Goal: Task Accomplishment & Management: Manage account settings

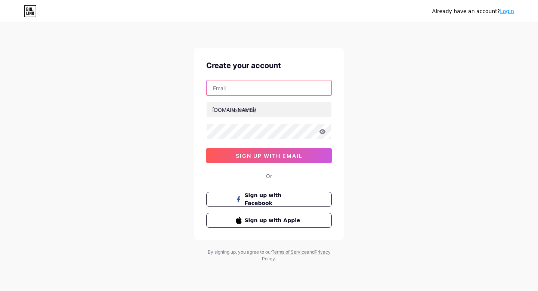
click at [233, 86] on input "text" at bounding box center [269, 87] width 125 height 15
type input "[EMAIL_ADDRESS][DOMAIN_NAME]"
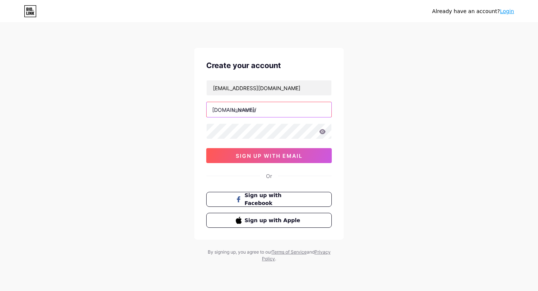
click at [265, 110] on input "text" at bounding box center [269, 109] width 125 height 15
type input "varkainee"
click at [266, 109] on input "varkainee" at bounding box center [269, 109] width 125 height 15
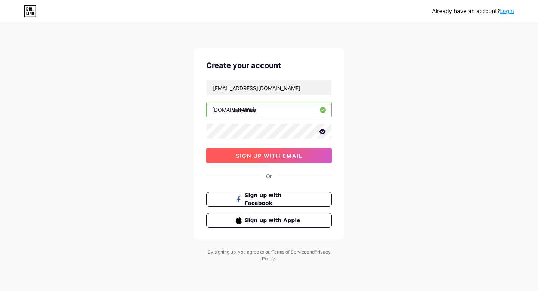
click at [254, 154] on span "sign up with email" at bounding box center [269, 155] width 67 height 6
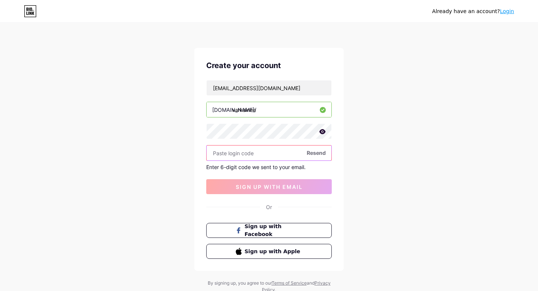
paste input "913821"
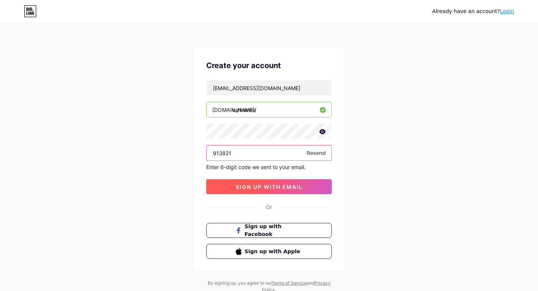
type input "913821"
click at [280, 191] on button "sign up with email" at bounding box center [268, 186] width 125 height 15
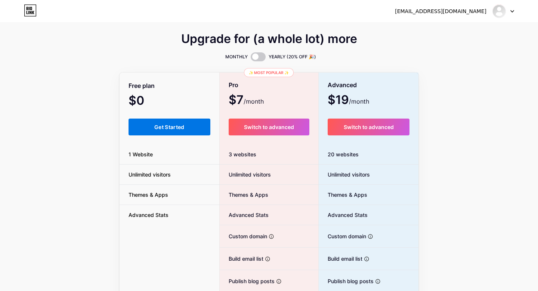
click at [173, 125] on span "Get Started" at bounding box center [169, 127] width 30 height 6
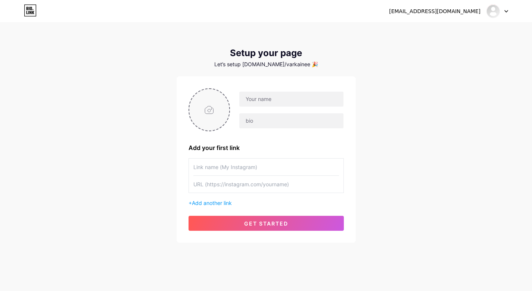
click at [214, 108] on input "file" at bounding box center [209, 109] width 40 height 41
type input "C:\fakepath\image00009.png"
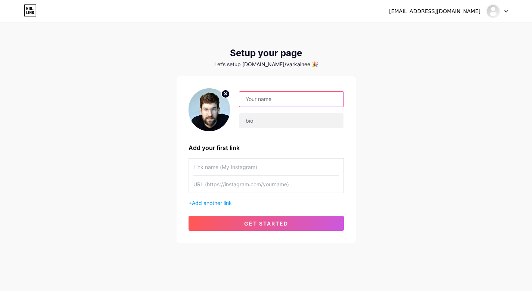
click at [299, 99] on input "text" at bounding box center [291, 99] width 104 height 15
type input "[PERSON_NAME]"
click at [266, 169] on input "text" at bounding box center [266, 166] width 146 height 17
paste input "[URL][DOMAIN_NAME]"
type input "[URL][DOMAIN_NAME]"
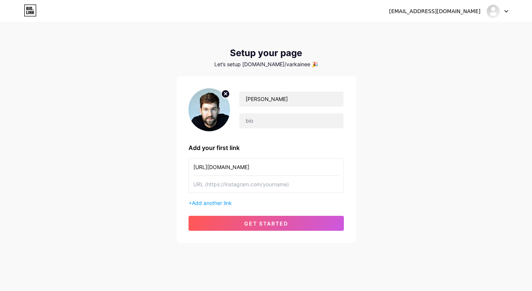
click at [307, 184] on input "text" at bounding box center [266, 184] width 146 height 17
click at [278, 120] on input "text" at bounding box center [291, 120] width 104 height 15
paste input "„🎨 Ilustrator & Concept Artist | Pasjonat fantastyki i gier | Szukam nowych wsp…"
type input "„🎨 Ilustrator & Concept Artist | Pasjonat fantastyki i gier | Szukam nowych wsp…"
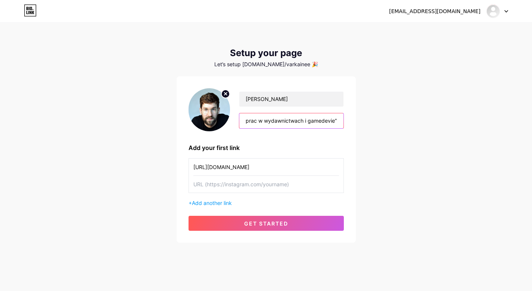
scroll to position [0, 0]
click at [312, 186] on input "text" at bounding box center [266, 184] width 146 height 17
paste input "[URL][DOMAIN_NAME]"
type input "[URL][DOMAIN_NAME]"
click at [193, 204] on span "Add another link" at bounding box center [212, 202] width 40 height 6
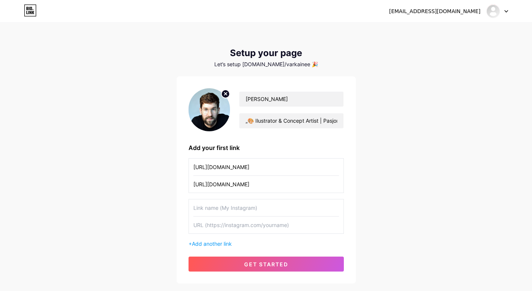
drag, startPoint x: 278, startPoint y: 167, endPoint x: 157, endPoint y: 157, distance: 120.7
click at [157, 157] on div "[EMAIL_ADDRESS][DOMAIN_NAME] Dashboard Logout Setup your page Let’s setup [DOMA…" at bounding box center [266, 153] width 532 height 307
type input "G"
click at [241, 167] on input "Portfolio - ilustracje i gry" at bounding box center [266, 166] width 146 height 17
type input "Portfolio - ilustracje i gry"
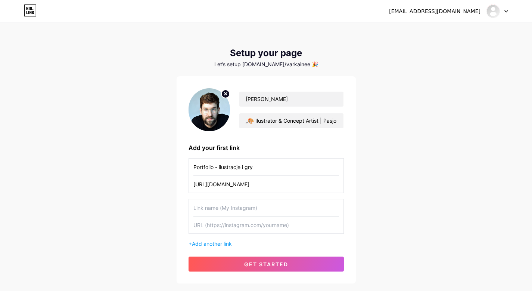
click at [268, 207] on input "text" at bounding box center [266, 207] width 146 height 17
type input "Portfolio - Grafika, okładki, ilustracje"
drag, startPoint x: 268, startPoint y: 164, endPoint x: 180, endPoint y: 165, distance: 88.5
click at [180, 165] on div "[PERSON_NAME] „🎨 Ilustrator & Concept Artist | Pasjonat fantastyki i gier | Szu…" at bounding box center [266, 179] width 179 height 207
paste input "ArtStation – portfolio gamedev"
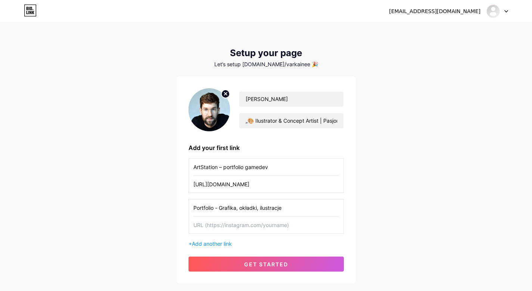
drag, startPoint x: 251, startPoint y: 167, endPoint x: 271, endPoint y: 167, distance: 20.5
click at [271, 167] on input "ArtStation – portfolio gamedev" at bounding box center [266, 166] width 146 height 17
type input "ArtStation – portfolio gry i ilustracje"
drag, startPoint x: 300, startPoint y: 183, endPoint x: 147, endPoint y: 185, distance: 152.8
click at [147, 185] on div "[EMAIL_ADDRESS][DOMAIN_NAME] Dashboard Logout Setup your page Let’s setup [DOMA…" at bounding box center [266, 153] width 532 height 307
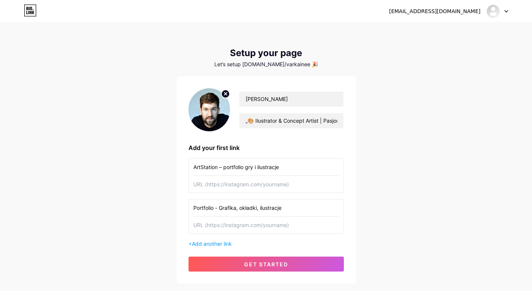
paste input "[URL][DOMAIN_NAME]"
type input "[URL][DOMAIN_NAME]"
drag, startPoint x: 247, startPoint y: 224, endPoint x: 188, endPoint y: 224, distance: 58.6
click at [189, 224] on div "Portfolio - Grafika, okładki, ilustracje" at bounding box center [266, 216] width 155 height 35
paste input "[URL][DOMAIN_NAME]"
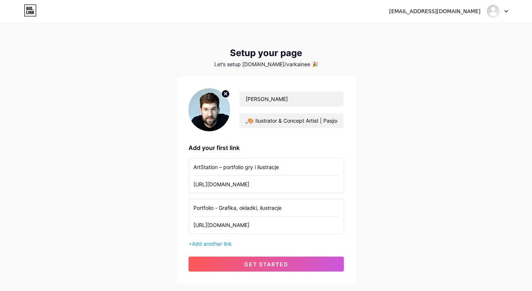
type input "[URL][DOMAIN_NAME]"
drag, startPoint x: 289, startPoint y: 209, endPoint x: 175, endPoint y: 201, distance: 113.8
click at [175, 201] on div "[EMAIL_ADDRESS][DOMAIN_NAME] Dashboard Logout Setup your page Let’s setup [DOMA…" at bounding box center [266, 153] width 532 height 307
paste input "Behance – pełne portfolio"
type input "Behance – pełne portfolio"
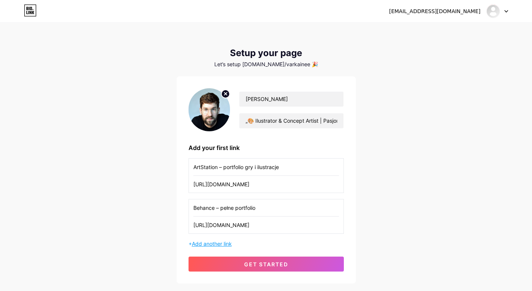
click at [196, 243] on span "Add another link" at bounding box center [212, 243] width 40 height 6
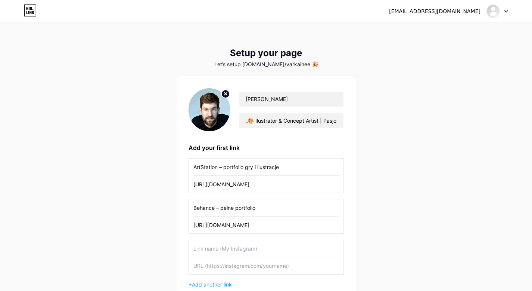
click at [274, 252] on input "text" at bounding box center [266, 248] width 146 height 17
paste input "LinkedIn – profil zawodowy"
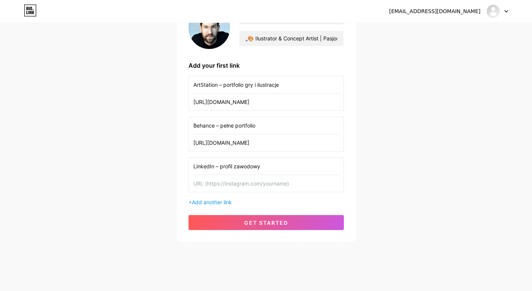
scroll to position [85, 0]
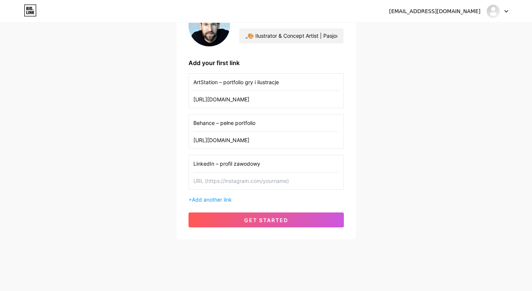
type input "LinkedIn – profil zawodowy"
click at [295, 181] on input "text" at bounding box center [266, 180] width 146 height 17
paste input "[URL][DOMAIN_NAME][PERSON_NAME]"
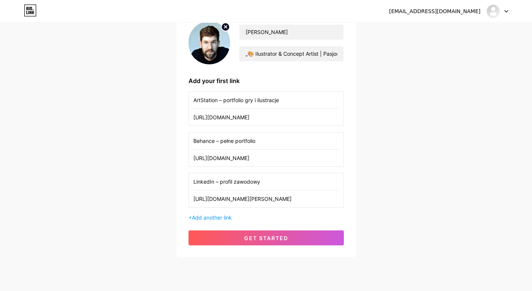
scroll to position [51, 0]
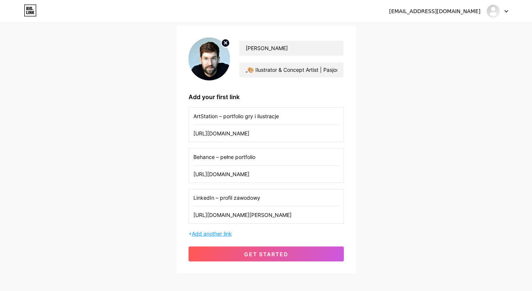
type input "[URL][DOMAIN_NAME][PERSON_NAME]"
click at [196, 232] on span "Add another link" at bounding box center [212, 233] width 40 height 6
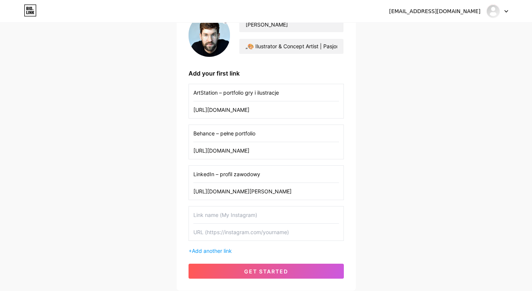
scroll to position [58, 0]
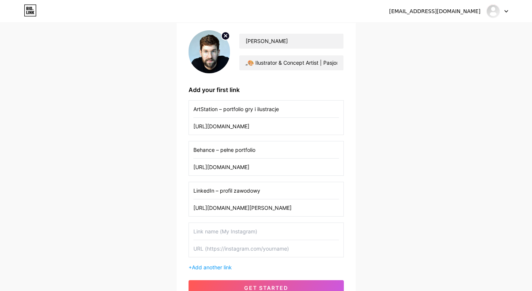
click at [294, 252] on input "text" at bounding box center [266, 248] width 146 height 17
paste input "[EMAIL_ADDRESS][DOMAIN_NAME]"
type input "[EMAIL_ADDRESS][DOMAIN_NAME]"
click at [265, 230] on input "text" at bounding box center [266, 231] width 146 height 17
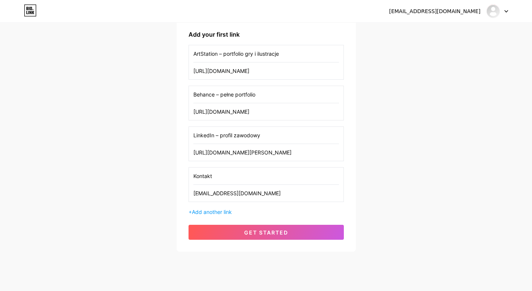
scroll to position [128, 0]
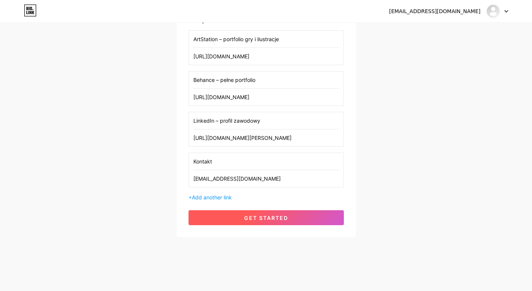
type input "Kontakt"
click at [273, 216] on span "get started" at bounding box center [266, 217] width 44 height 6
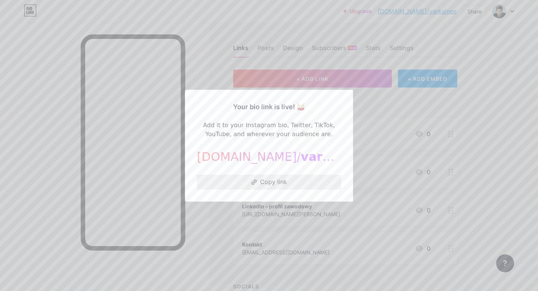
click at [273, 182] on button "Copy link" at bounding box center [269, 181] width 144 height 15
click at [372, 106] on div at bounding box center [269, 145] width 538 height 291
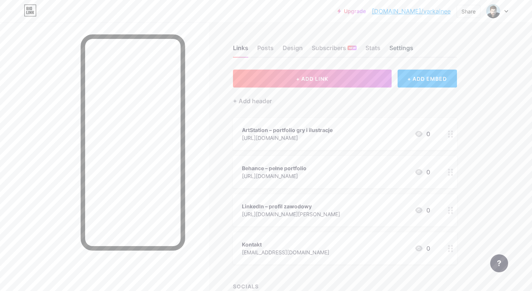
click at [403, 48] on div "Settings" at bounding box center [402, 49] width 24 height 13
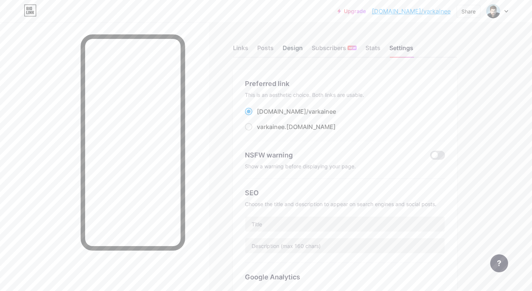
click at [299, 46] on div "Design" at bounding box center [293, 49] width 20 height 13
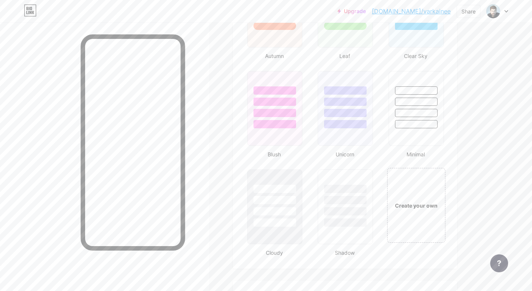
scroll to position [741, 0]
click at [421, 209] on div "Create your own" at bounding box center [416, 205] width 56 height 8
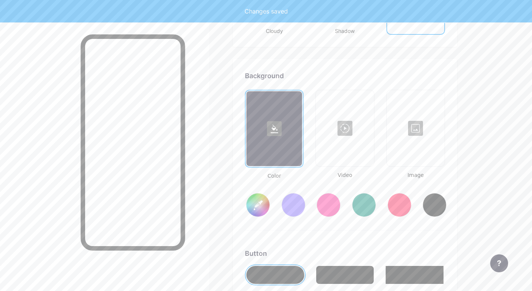
scroll to position [992, 0]
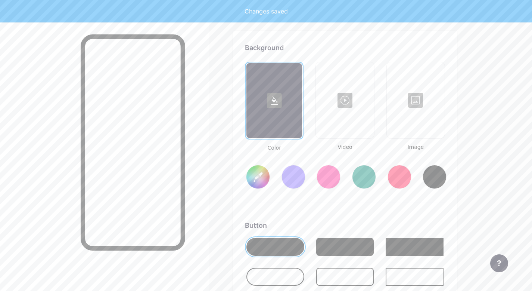
type input "#ffffff"
type input "#000000"
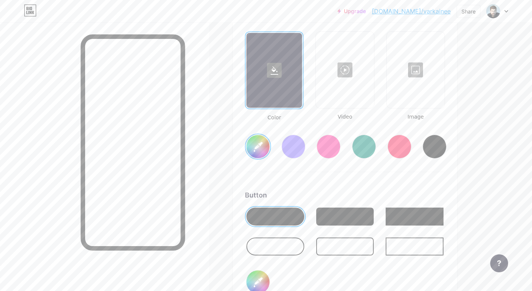
scroll to position [1047, 0]
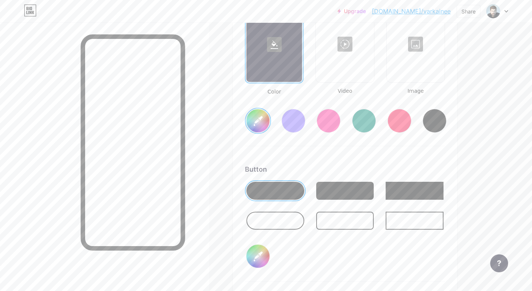
click at [341, 190] on div at bounding box center [345, 191] width 58 height 18
click at [283, 190] on div at bounding box center [276, 191] width 58 height 18
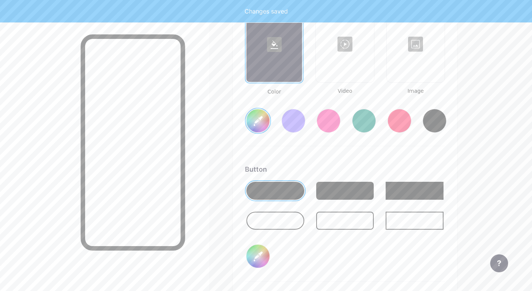
type input "#ffffff"
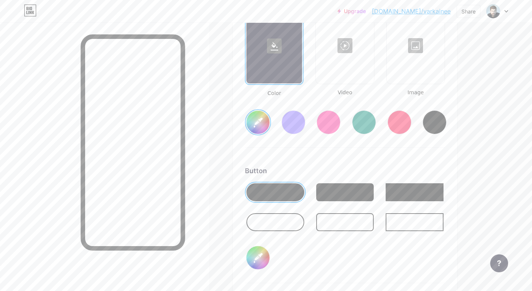
scroll to position [990, 0]
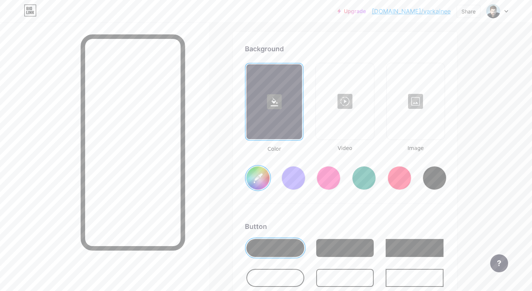
click at [416, 114] on div at bounding box center [416, 101] width 56 height 75
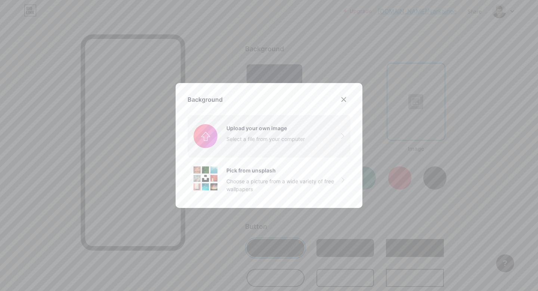
click at [249, 136] on input "file" at bounding box center [268, 136] width 163 height 42
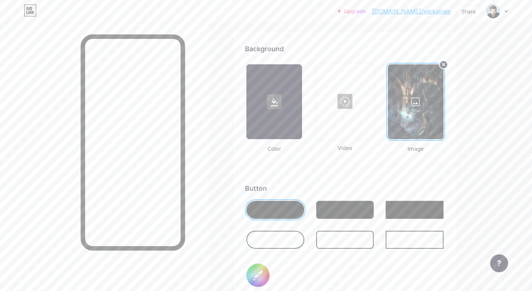
click at [286, 238] on div at bounding box center [276, 239] width 58 height 18
click at [290, 208] on div at bounding box center [276, 210] width 58 height 18
click at [444, 65] on circle at bounding box center [443, 64] width 9 height 9
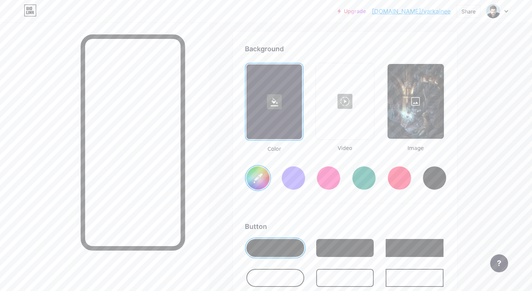
click at [417, 103] on div at bounding box center [416, 101] width 56 height 75
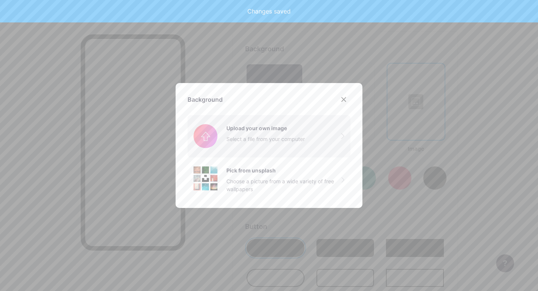
type input "#ffffff"
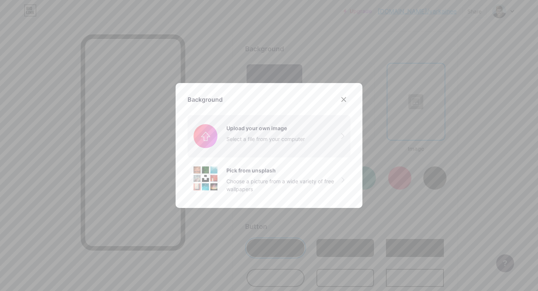
click at [251, 134] on input "file" at bounding box center [268, 136] width 163 height 42
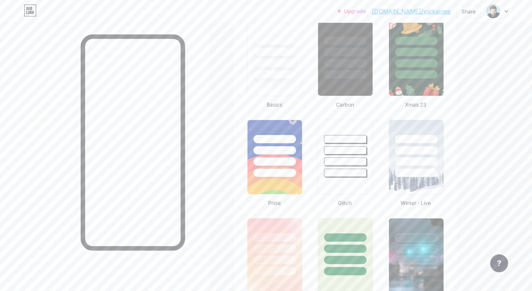
scroll to position [0, 0]
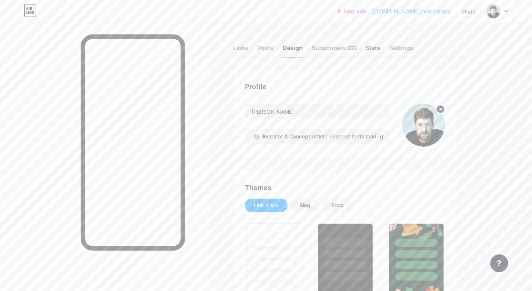
click at [372, 49] on div "Stats" at bounding box center [373, 49] width 15 height 13
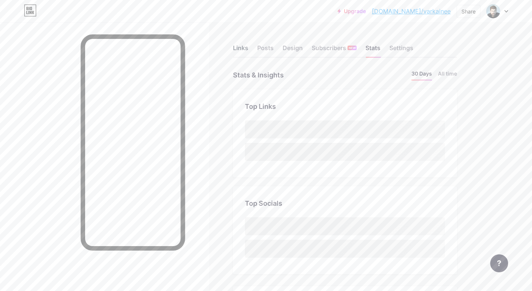
click at [244, 47] on div "Links" at bounding box center [240, 49] width 15 height 13
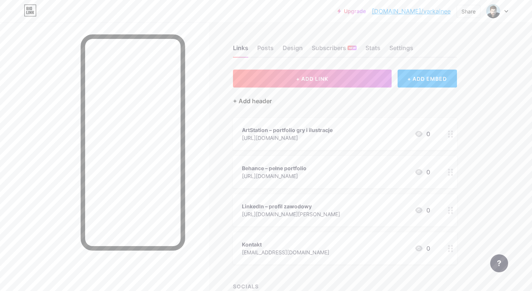
click at [251, 101] on div "+ Add header" at bounding box center [252, 100] width 39 height 9
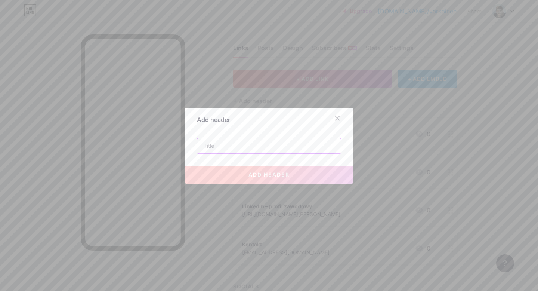
click at [226, 148] on input "text" at bounding box center [268, 145] width 143 height 15
click at [335, 118] on icon at bounding box center [337, 118] width 4 height 4
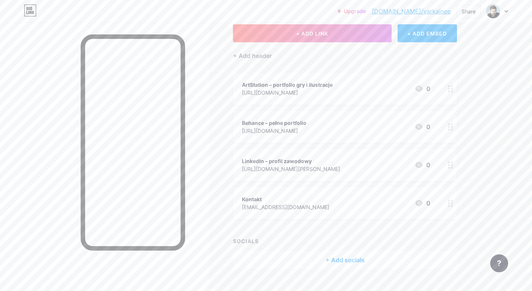
scroll to position [60, 0]
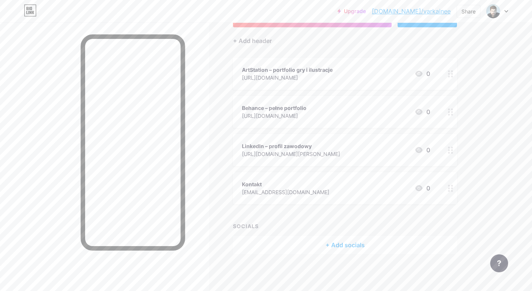
click at [451, 186] on icon at bounding box center [450, 188] width 5 height 7
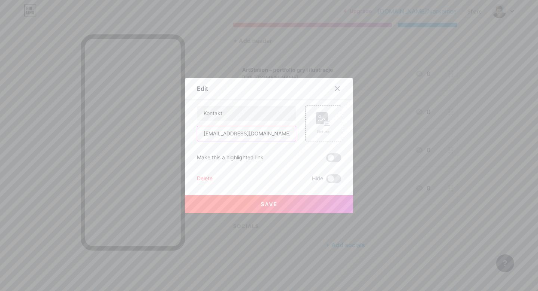
drag, startPoint x: 222, startPoint y: 135, endPoint x: 173, endPoint y: 132, distance: 49.0
click at [173, 132] on div "Edit Content YouTube Play YouTube video without leaving your page. ADD Vimeo Pl…" at bounding box center [269, 145] width 538 height 291
drag, startPoint x: 248, startPoint y: 111, endPoint x: 164, endPoint y: 110, distance: 83.7
click at [164, 110] on div "Edit Content YouTube Play YouTube video without leaving your page. ADD Vimeo Pl…" at bounding box center [269, 145] width 538 height 291
paste input "[EMAIL_ADDRESS][DOMAIN_NAME]"
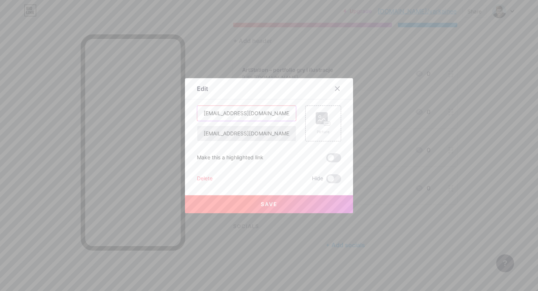
type input "[EMAIL_ADDRESS][DOMAIN_NAME]"
drag, startPoint x: 249, startPoint y: 134, endPoint x: 179, endPoint y: 133, distance: 70.2
click at [179, 133] on div "Edit Content YouTube Play YouTube video without leaving your page. ADD Vimeo Pl…" at bounding box center [269, 145] width 538 height 291
click at [200, 114] on input "[EMAIL_ADDRESS][DOMAIN_NAME]" at bounding box center [246, 113] width 99 height 15
click at [275, 203] on button "Save" at bounding box center [269, 204] width 168 height 18
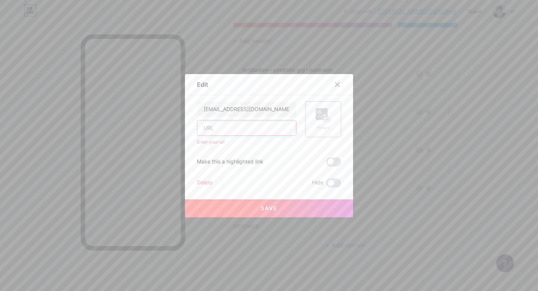
click at [254, 124] on input "text" at bounding box center [246, 127] width 99 height 15
paste input "mailto:[EMAIL_ADDRESS][DOMAIN_NAME]"
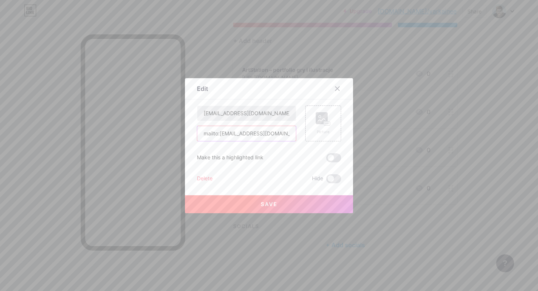
type input "mailto:[EMAIL_ADDRESS][DOMAIN_NAME]"
drag, startPoint x: 274, startPoint y: 113, endPoint x: 207, endPoint y: 108, distance: 67.0
click at [207, 108] on input "[EMAIL_ADDRESS][DOMAIN_NAME]" at bounding box center [246, 113] width 99 height 15
type input "Kontakt"
click at [273, 202] on span "Save" at bounding box center [269, 204] width 17 height 6
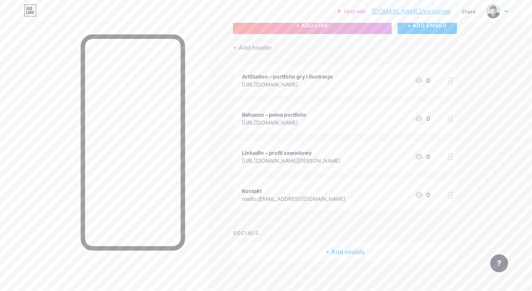
scroll to position [49, 0]
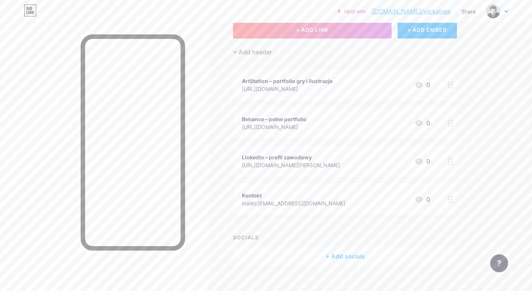
click at [360, 254] on div "+ Add socials" at bounding box center [345, 256] width 224 height 18
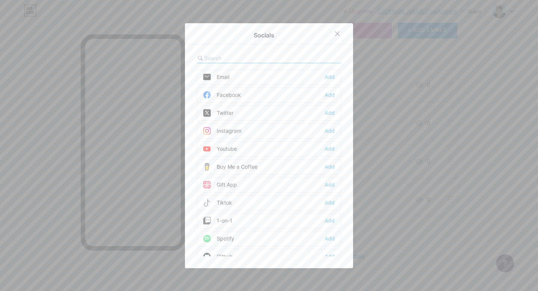
click at [233, 130] on div "Instagram" at bounding box center [222, 130] width 38 height 7
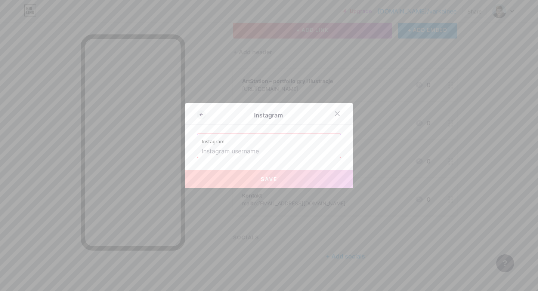
click at [266, 151] on input "text" at bounding box center [269, 151] width 134 height 13
paste input "strzelec_dawid"
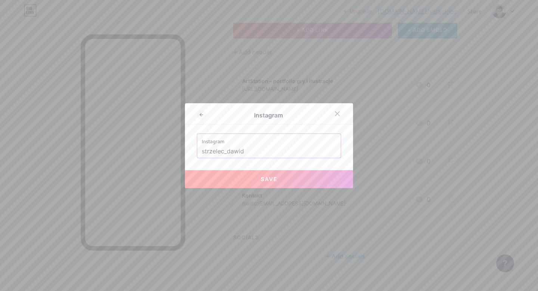
click at [271, 177] on span "Save" at bounding box center [269, 179] width 17 height 6
type input "[URL][DOMAIN_NAME]"
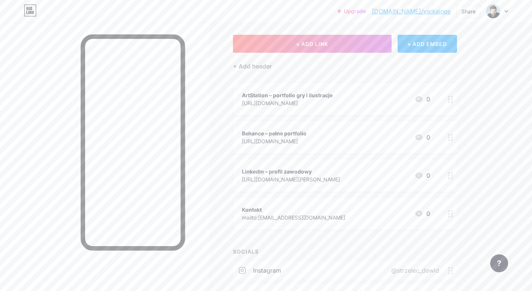
scroll to position [0, 0]
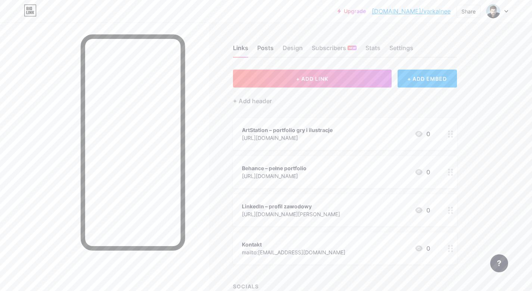
click at [267, 47] on div "Posts" at bounding box center [265, 49] width 16 height 13
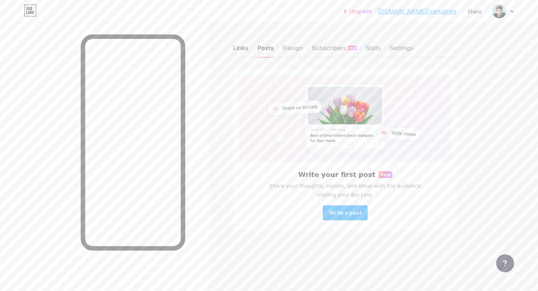
click at [238, 46] on div "Links" at bounding box center [240, 49] width 15 height 13
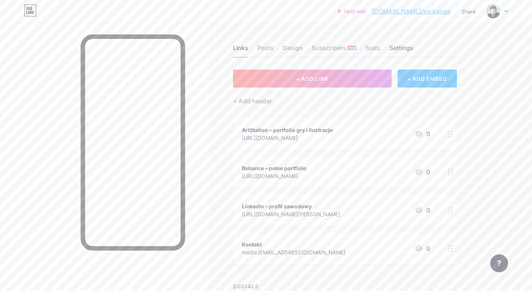
click at [398, 51] on div "Settings" at bounding box center [402, 49] width 24 height 13
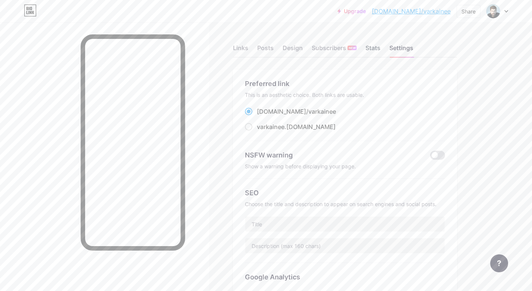
click at [372, 50] on div "Stats" at bounding box center [373, 49] width 15 height 13
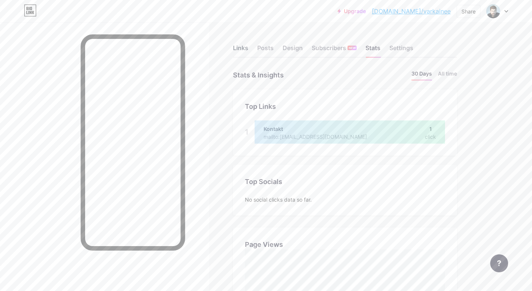
click at [247, 49] on div "Links" at bounding box center [240, 49] width 15 height 13
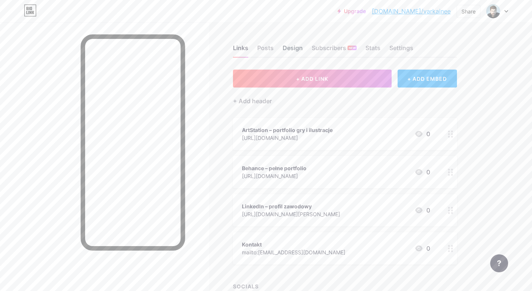
click at [289, 48] on div "Design" at bounding box center [293, 49] width 20 height 13
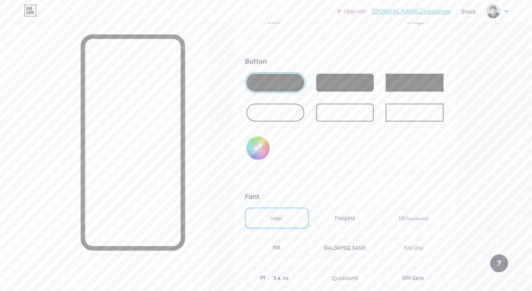
scroll to position [1115, 0]
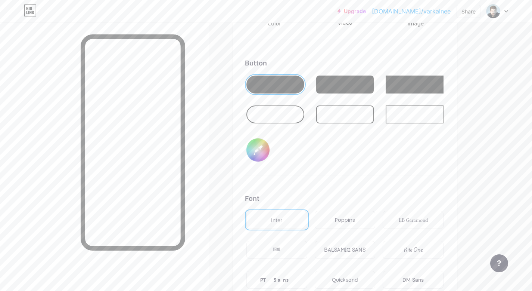
click at [284, 87] on div at bounding box center [276, 84] width 58 height 18
type input "#ffffff"
click at [258, 145] on input "#000000" at bounding box center [258, 149] width 23 height 23
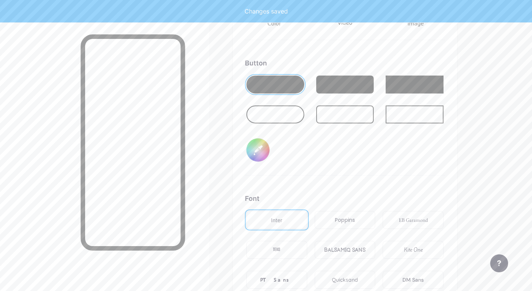
type input "#8d7c7c"
type input "#ffffff"
type input "#907f7f"
type input "#ffffff"
type input "#928181"
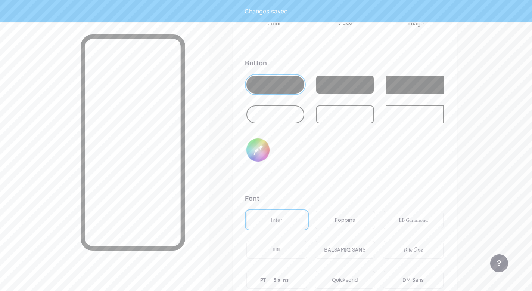
type input "#ffffff"
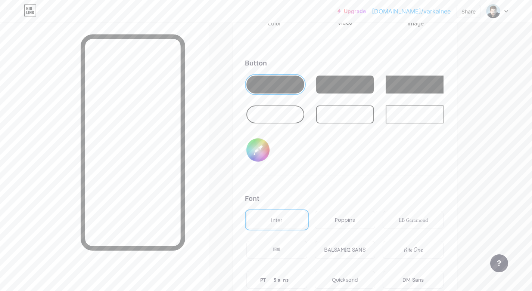
type input "#938585"
type input "#ffffff"
type input "#968888"
type input "#ffffff"
type input "#988b8b"
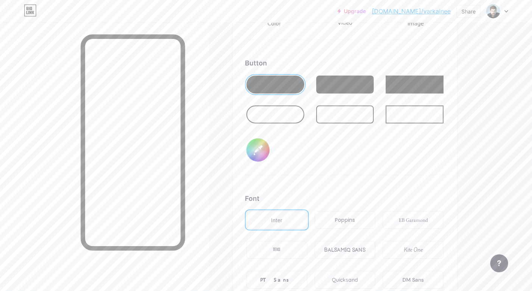
type input "#ffffff"
type input "#9a8d8d"
type input "#ffffff"
type input "#9d9090"
type input "#ffffff"
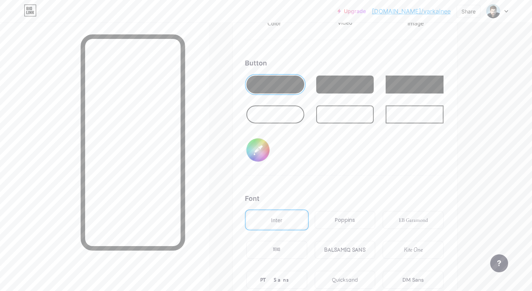
type input "#9e9494"
type input "#ffffff"
type input "#a19797"
type input "#ffffff"
type input "#a39999"
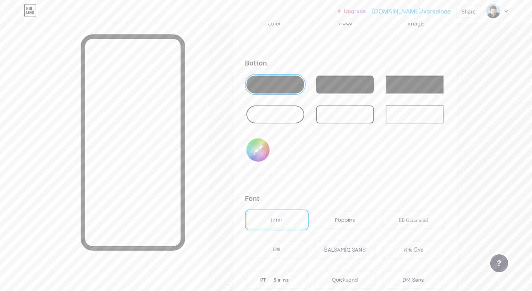
type input "#ffffff"
type input "#a29a9a"
type input "#ffffff"
type input "#a59c9c"
type input "#ffffff"
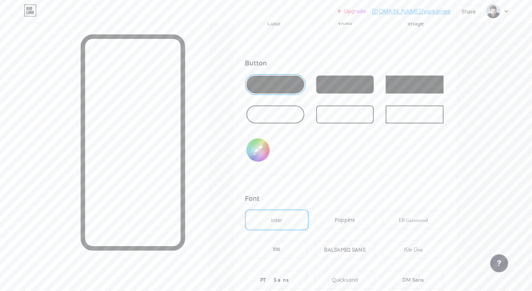
type input "#a49d9d"
type input "#ffffff"
type input "#a7a0a0"
type input "#ffffff"
type input "#a6a0a0"
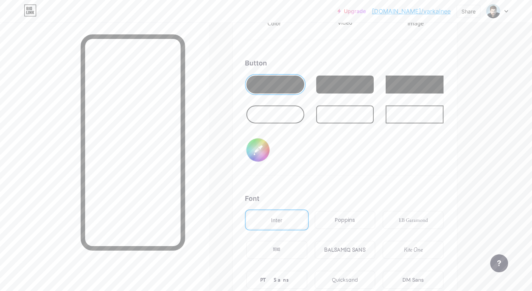
type input "#ffffff"
type input "#a8a3a3"
type input "#ffffff"
type input "#aba6a6"
type input "#ffffff"
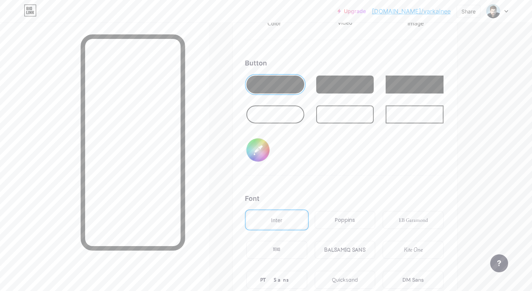
type input "#ada9a9"
type input "#ffffff"
type input "#afacac"
type input "#ffffff"
type input "#b1afaf"
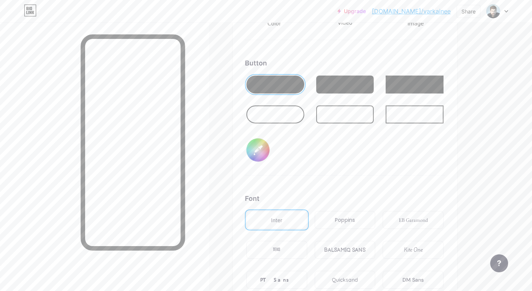
type input "#ffffff"
type input "#b0b0b0"
type input "#ffffff"
type input "#b5b5b5"
type input "#ffffff"
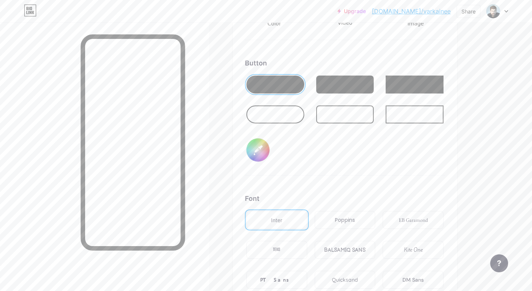
type input "#b3b3b3"
type input "#ffffff"
type input "#b5b5b5"
type input "#ffffff"
type input "#b8b8b8"
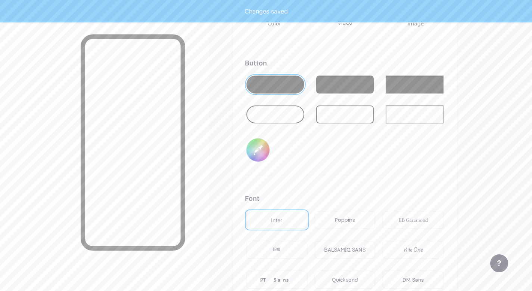
type input "#ffffff"
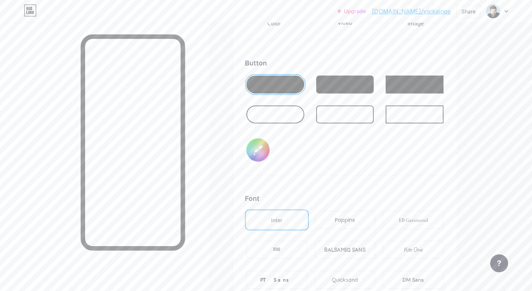
type input "#c3bbbb"
type input "#ffffff"
type input "#c5bebe"
type input "#ffffff"
type input "#c8c1c1"
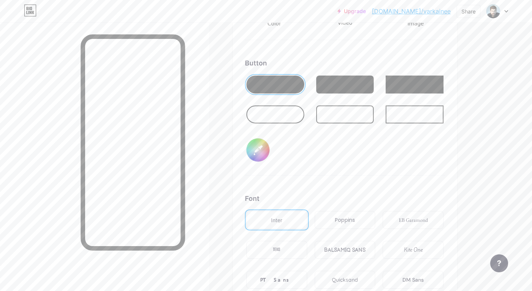
type input "#ffffff"
type input "#c7c1c1"
type input "#ffffff"
type input "#c7c2c2"
type input "#ffffff"
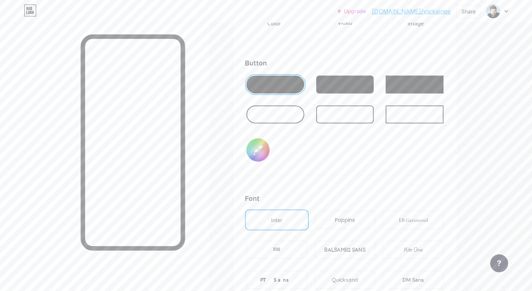
type input "#cac4c4"
type input "#ffffff"
type input "#c9c5c5"
type input "#ffffff"
type input "#ccc7c7"
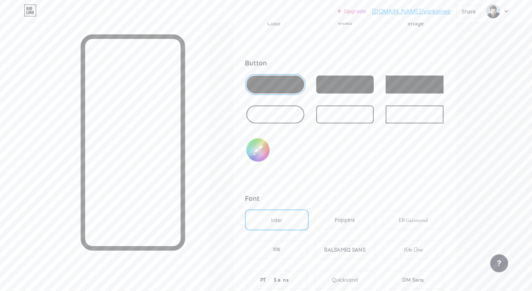
type input "#ffffff"
type input "#cecaca"
type input "#ffffff"
type input "#d0cdcd"
type input "#ffffff"
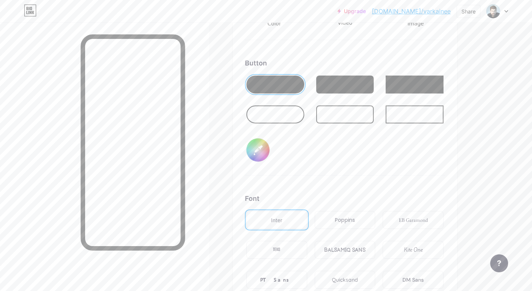
type input "#d2d0d0"
type input "#ffffff"
type input "#d2d1d1"
type input "#ffffff"
type input "#d4d3d3"
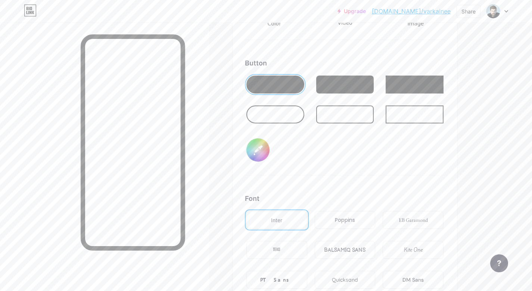
type input "#ffffff"
type input "#d4d4d4"
type input "#ffffff"
type input "#d6d6d6"
type input "#ffffff"
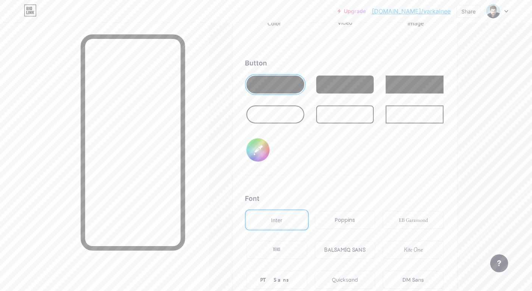
type input "#d9d9d9"
type input "#ffffff"
type input "#dbdbdb"
type input "#ffffff"
type input "#dedede"
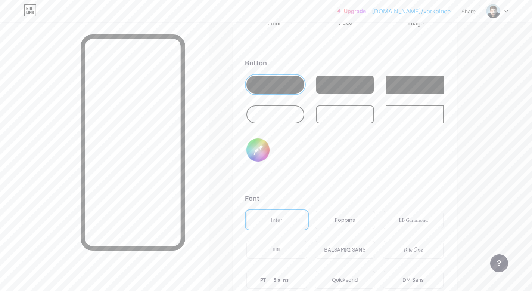
type input "#ffffff"
type input "#e0e0e0"
type input "#ffffff"
type input "#e6e6e6"
type input "#ffffff"
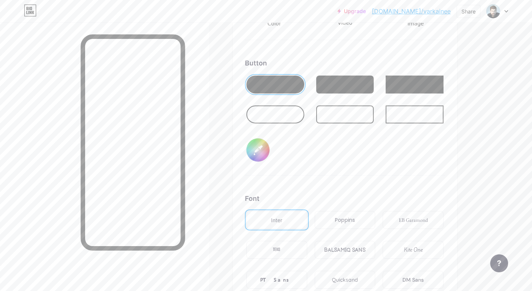
type input "#e8e8e8"
type input "#ffffff"
type input "#ededed"
type input "#ffffff"
type input "#f2f2f2"
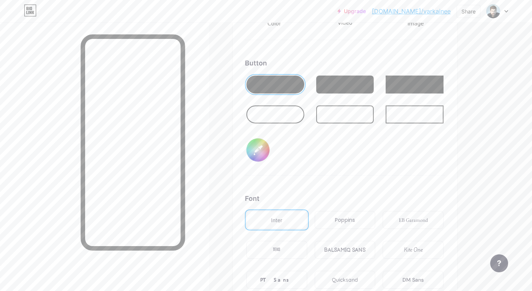
type input "#ffffff"
type input "#f5f5f5"
type input "#ffffff"
type input "#f7f7f7"
type input "#ffffff"
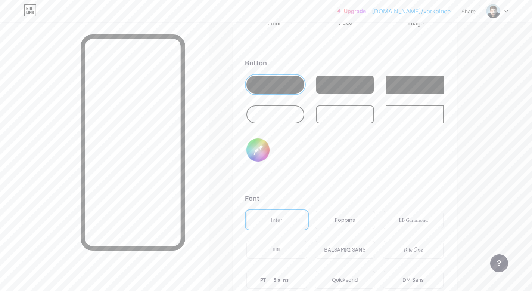
type input "#fafafa"
type input "#ffffff"
type input "#fcfcfc"
type input "#ffffff"
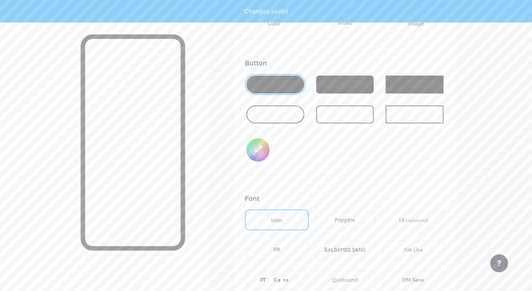
type input "#ffffff"
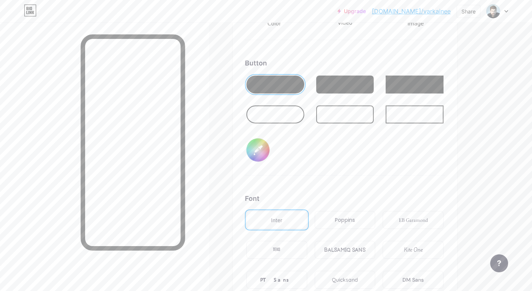
type input "#bf9c9c"
type input "#ffffff"
type input "#be9d9d"
type input "#ffffff"
type input "#b89999"
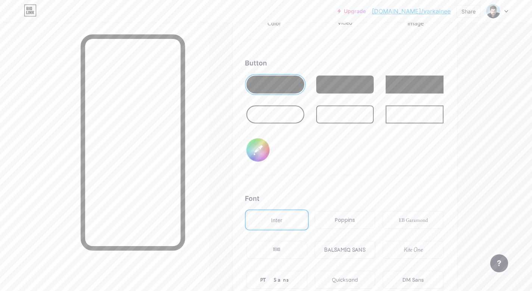
type input "#ffffff"
type input "#b59797"
type input "#ffffff"
type input "#af9292"
type input "#ffffff"
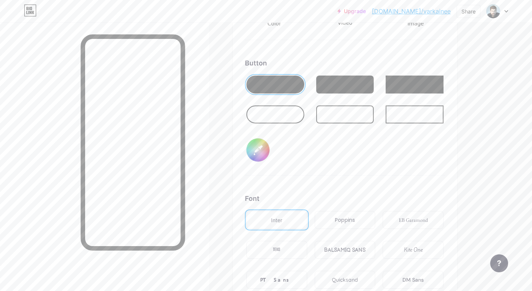
type input "#aa9292"
type input "#ffffff"
type input "#a18c8c"
type input "#ffffff"
type input "#938585"
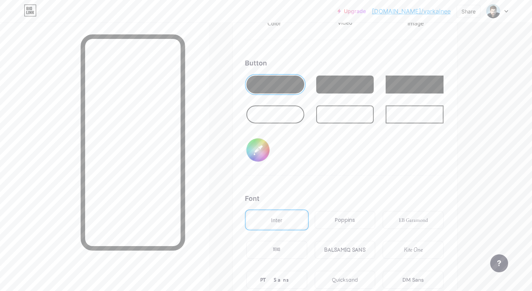
type input "#ffffff"
type input "#857a7a"
type input "#ffffff"
type input "#797272"
type input "#ffffff"
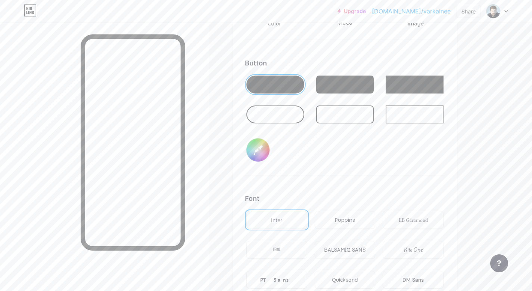
type input "#6d6969"
type input "#ffffff"
type input "#545454"
type input "#ffffff"
type input "#454545"
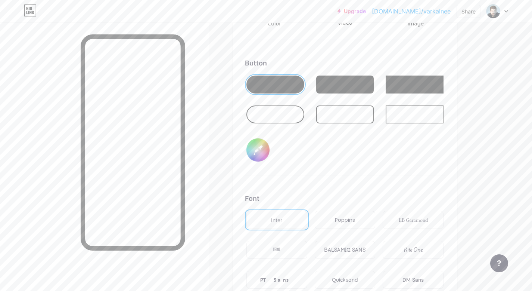
type input "#ffffff"
type input "#3d3d3d"
type input "#ffffff"
type input "#303030"
type input "#ffffff"
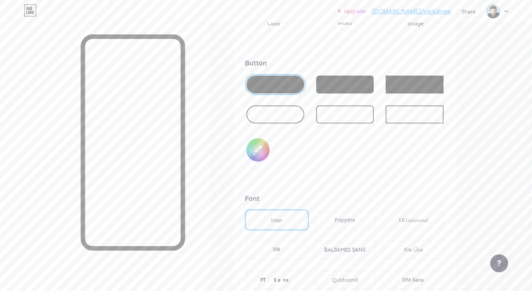
type input "#292929"
type input "#ffffff"
type input "#212121"
type input "#ffffff"
type input "#1c1c1c"
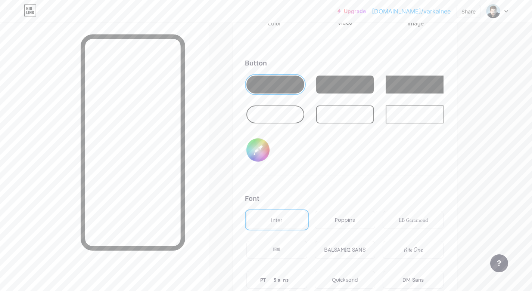
type input "#ffffff"
type input "#1a1a1a"
type input "#ffffff"
type input "#171717"
type input "#ffffff"
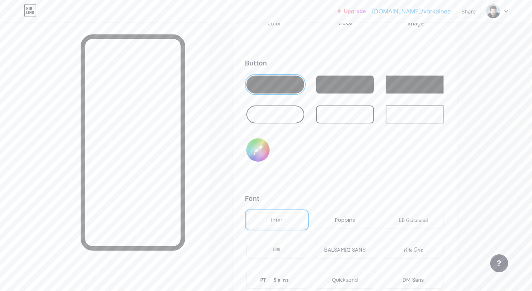
type input "#141414"
type input "#ffffff"
type input "#121212"
type input "#ffffff"
type input "#0f0f0f"
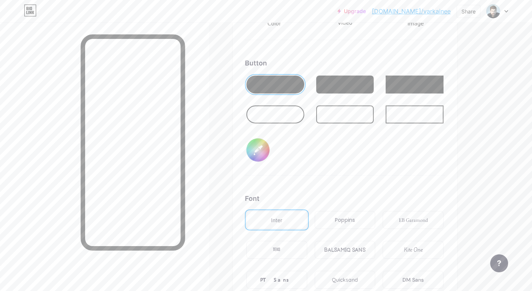
type input "#ffffff"
type input "#0d0d0d"
type input "#ffffff"
type input "#0f0f0f"
type input "#ffffff"
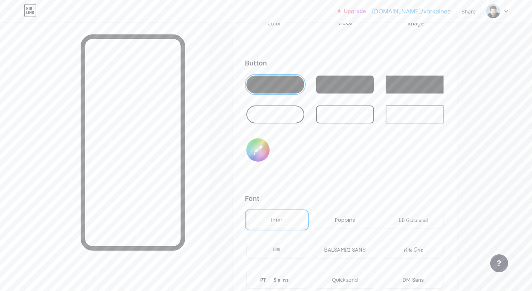
type input "#121212"
type input "#ffffff"
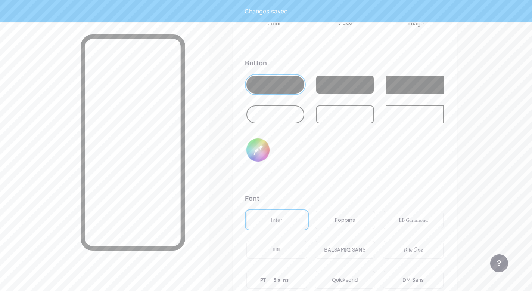
type input "#4c4848"
type input "#ffffff"
type input "#4b4848"
type input "#ffffff"
type input "#4d4c4c"
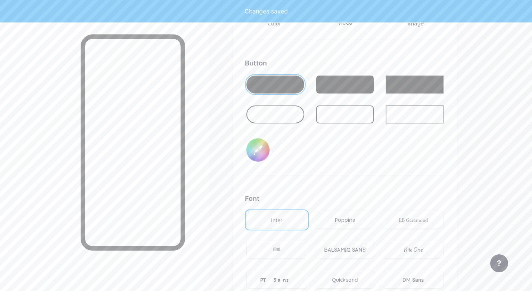
type input "#ffffff"
type input "#504e4e"
type input "#ffffff"
type input "#4f4f4f"
type input "#ffffff"
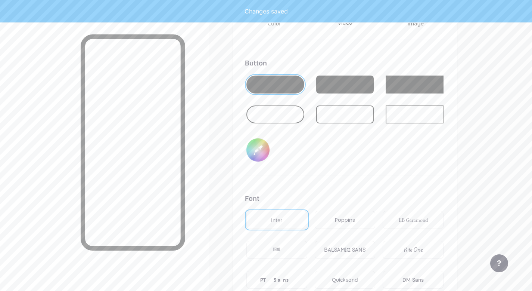
type input "#525151"
type input "#ffffff"
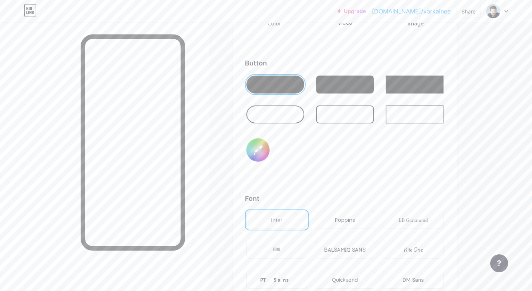
click at [351, 142] on div "Button #584b4b" at bounding box center [345, 116] width 200 height 117
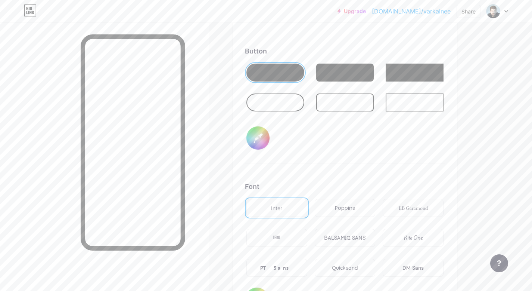
scroll to position [1187, 0]
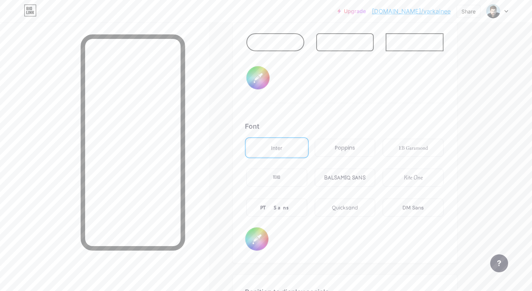
click at [291, 208] on div "PT Sans" at bounding box center [277, 207] width 61 height 18
click at [419, 208] on div "DM Sans" at bounding box center [413, 208] width 21 height 8
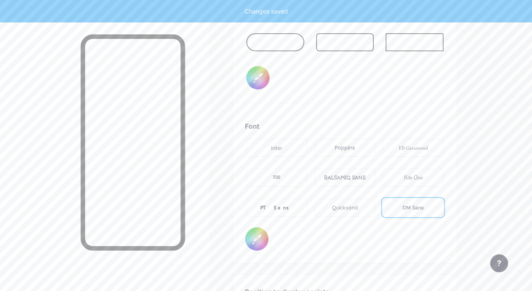
click at [418, 147] on div "EB Garamond" at bounding box center [413, 148] width 29 height 8
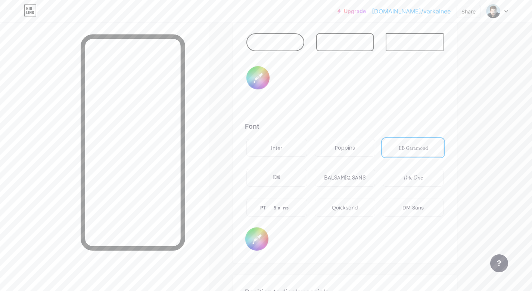
click at [286, 144] on div "Inter" at bounding box center [277, 148] width 61 height 18
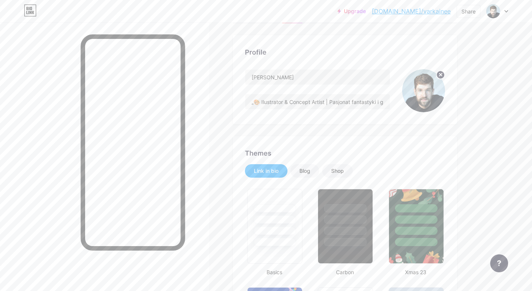
scroll to position [22, 0]
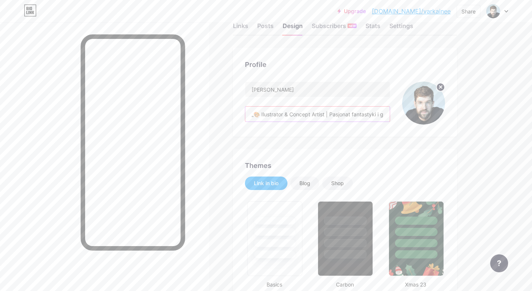
click at [387, 115] on input "„🎨 Ilustrator & Concept Artist | Pasjonat fantastyki i gier | Szukam nowych wsp…" at bounding box center [317, 113] width 145 height 15
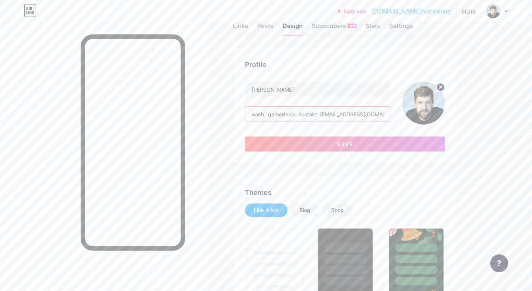
scroll to position [0, 249]
click at [295, 115] on input "„🎨 Ilustrator & Concept Artist | Pasjonat fantastyki i gier | Szukam nowych wsp…" at bounding box center [317, 113] width 145 height 15
click at [258, 114] on input "„🎨 Ilustrator & Concept Artist | Pasjonat fantastyki i gier | Szukam nowych wsp…" at bounding box center [317, 113] width 145 height 15
click at [385, 114] on input "🎨 Ilustrator & Concept Artist | Pasjonat fantastyki i gier | Szukam nowych wspó…" at bounding box center [317, 113] width 145 height 15
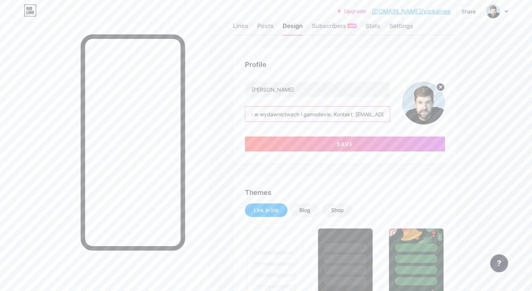
scroll to position [0, 247]
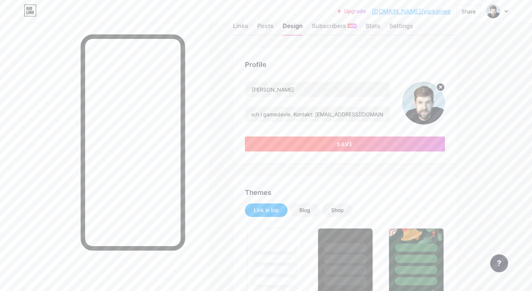
click at [359, 143] on button "Save" at bounding box center [345, 143] width 200 height 15
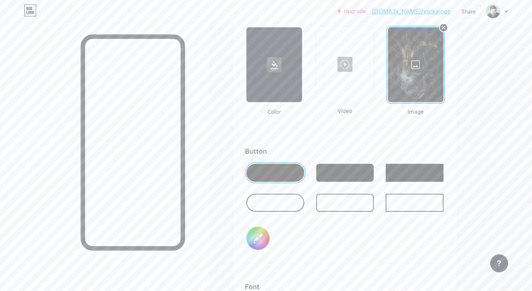
scroll to position [1052, 0]
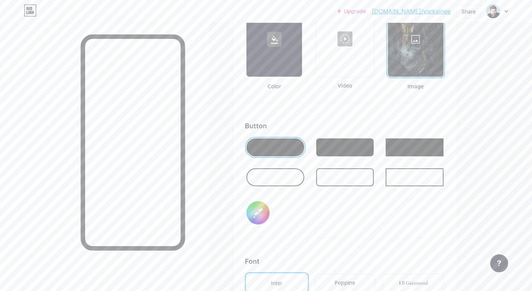
click at [259, 213] on input "#584b4b" at bounding box center [258, 212] width 23 height 23
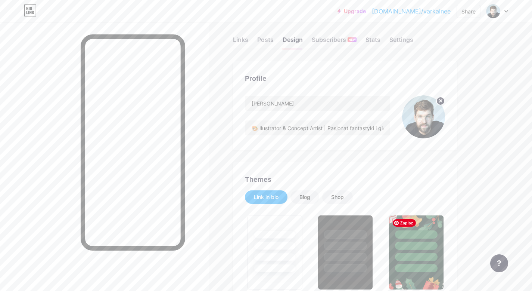
scroll to position [0, 0]
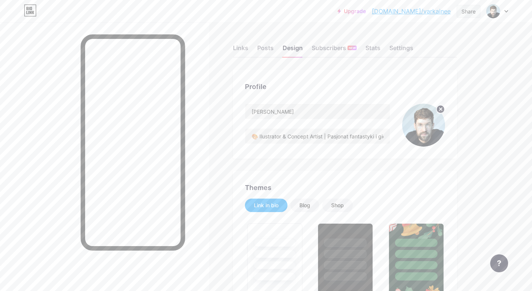
click at [463, 13] on div "Share" at bounding box center [469, 11] width 14 height 8
click at [397, 44] on div "Copy link" at bounding box center [424, 39] width 111 height 18
click at [411, 57] on div "Get my QR code" at bounding box center [416, 56] width 47 height 9
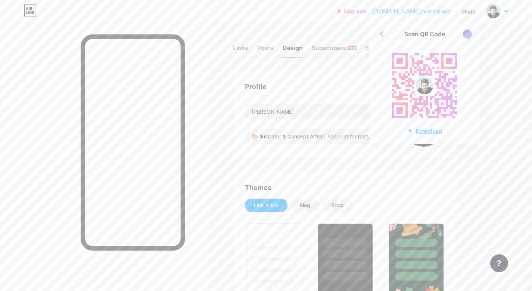
click at [424, 131] on div "Download" at bounding box center [424, 131] width 35 height 8
